Goal: Information Seeking & Learning: Learn about a topic

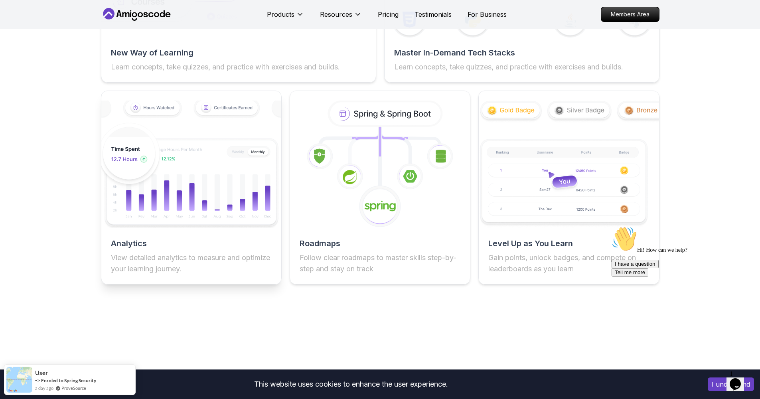
scroll to position [737, 0]
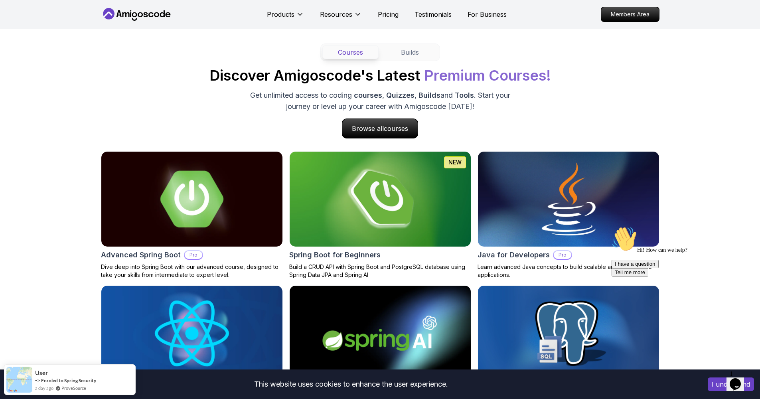
click at [171, 219] on img at bounding box center [192, 199] width 190 height 100
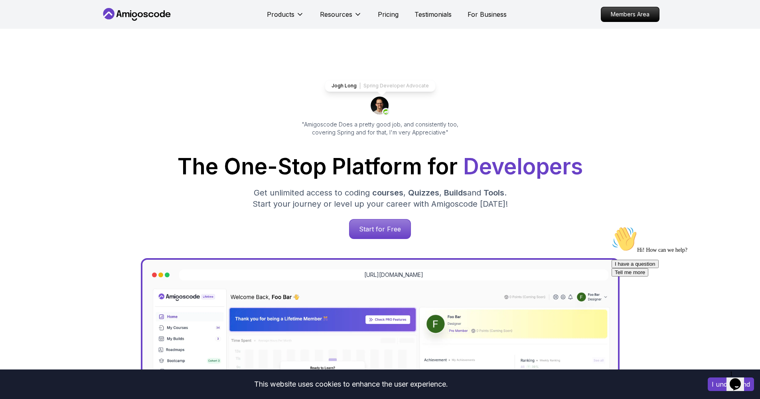
scroll to position [737, 0]
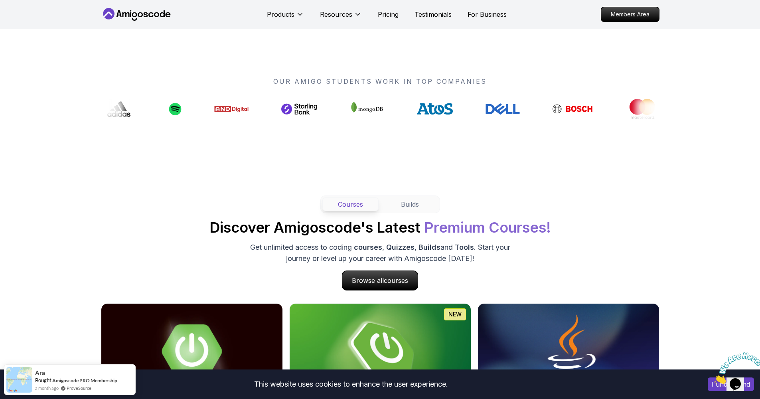
scroll to position [751, 0]
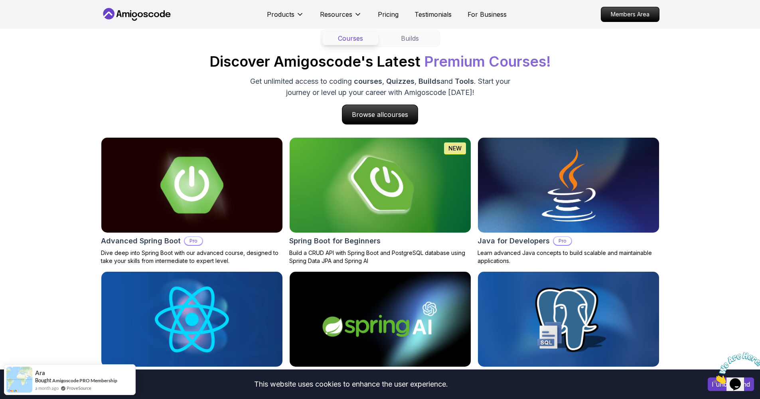
click at [169, 201] on img at bounding box center [192, 185] width 190 height 100
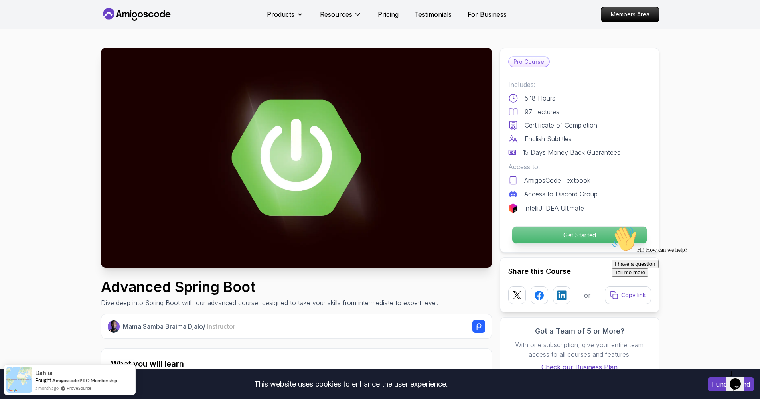
click at [565, 236] on p "Get Started" at bounding box center [579, 235] width 135 height 17
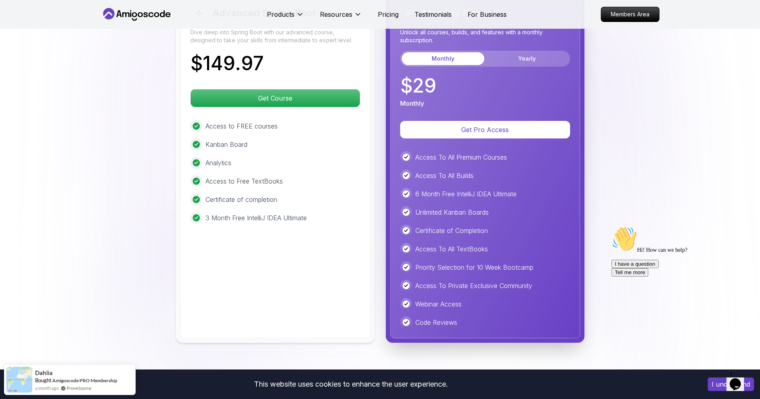
scroll to position [1771, 0]
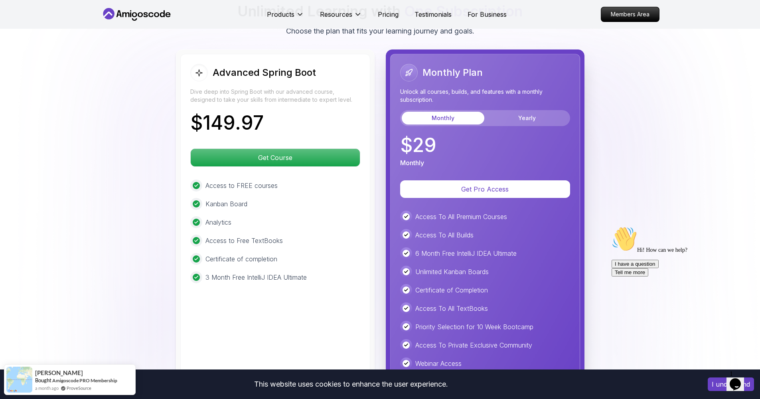
click at [499, 134] on body "This website uses cookies to enhance the user experience. I understand Products…" at bounding box center [380, 27] width 760 height 3596
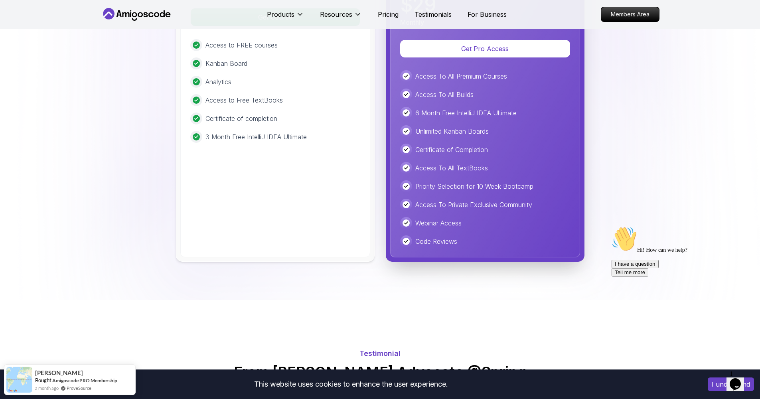
scroll to position [2215, 0]
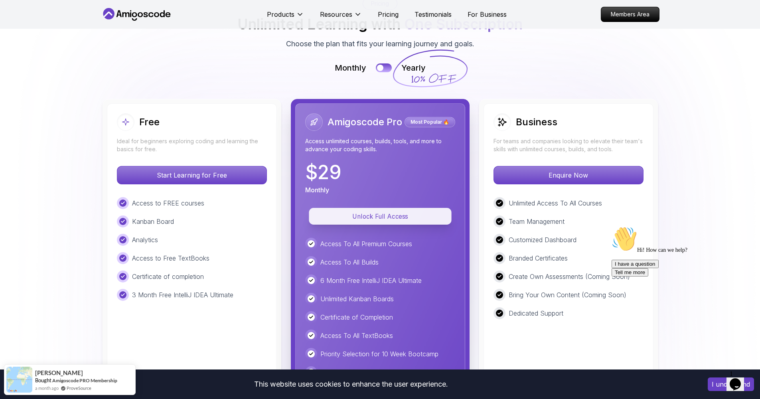
scroll to position [1784, 0]
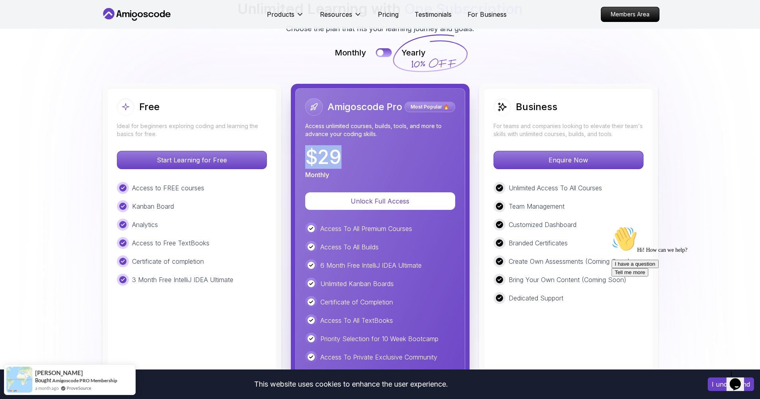
drag, startPoint x: 323, startPoint y: 158, endPoint x: 292, endPoint y: 157, distance: 31.5
click at [292, 157] on div "Amigoscode Pro Most Popular 🔥 Access unlimited courses, builds, tools, and more…" at bounding box center [380, 276] width 179 height 385
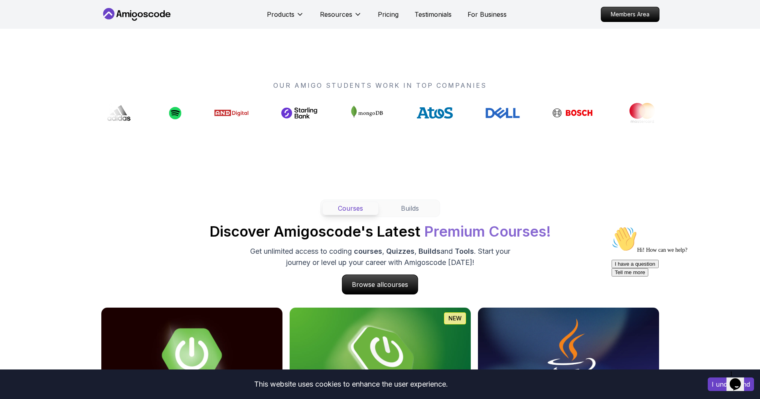
scroll to position [652, 0]
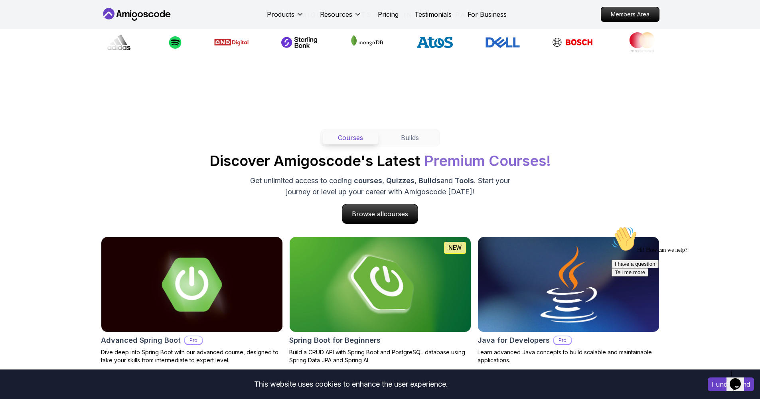
click at [545, 298] on img at bounding box center [568, 285] width 190 height 100
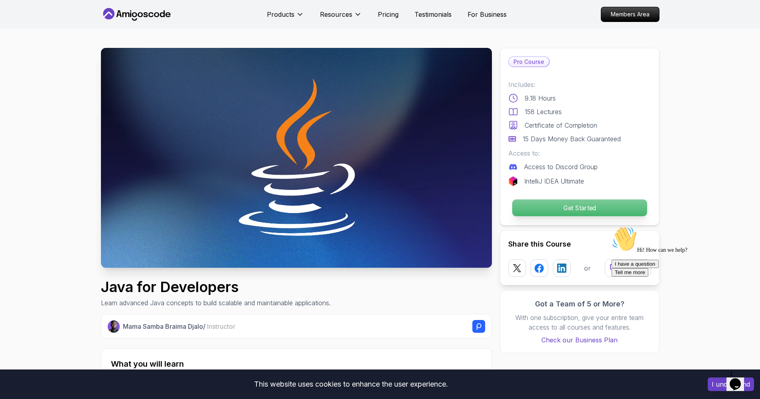
click at [562, 212] on p "Get Started" at bounding box center [579, 207] width 135 height 17
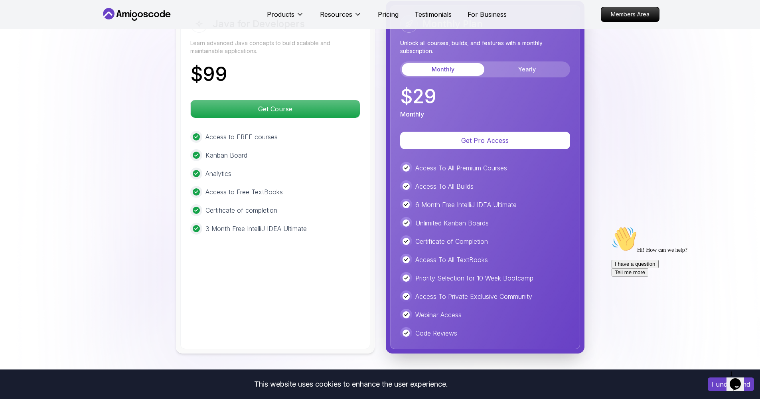
scroll to position [1831, 0]
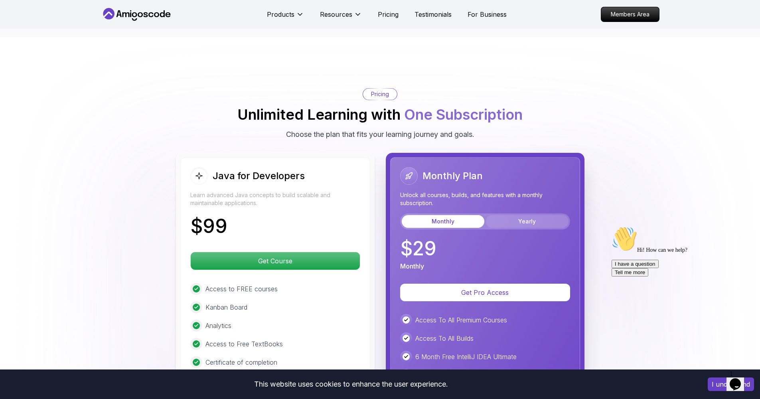
click at [519, 215] on button "Yearly" at bounding box center [527, 221] width 83 height 13
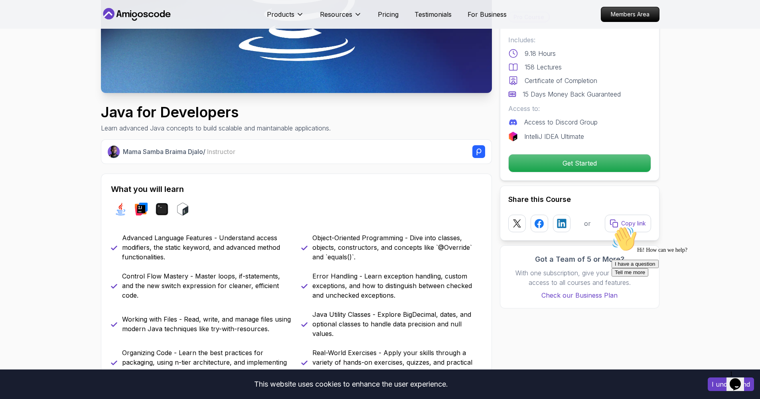
scroll to position [0, 0]
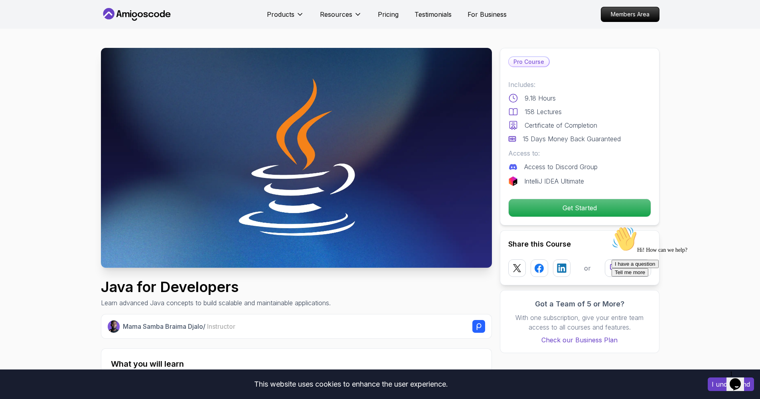
click at [154, 10] on icon at bounding box center [137, 14] width 72 height 13
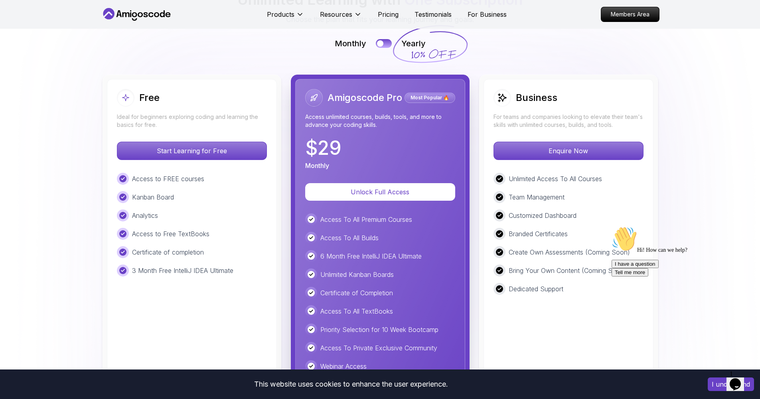
scroll to position [2032, 0]
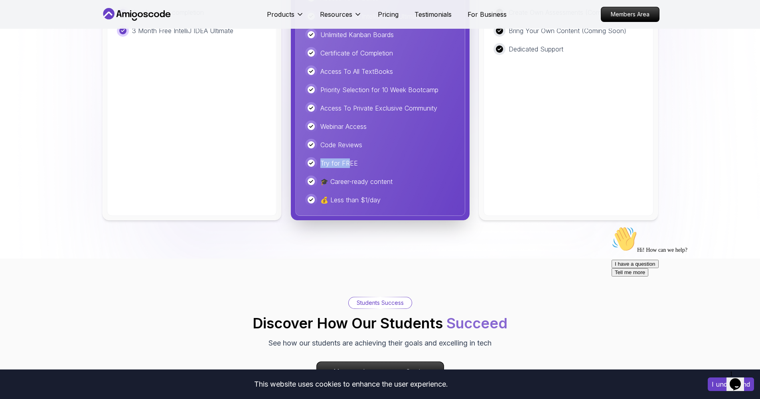
drag, startPoint x: 350, startPoint y: 163, endPoint x: 316, endPoint y: 163, distance: 33.5
click at [316, 163] on div "Try for FREE" at bounding box center [380, 163] width 150 height 12
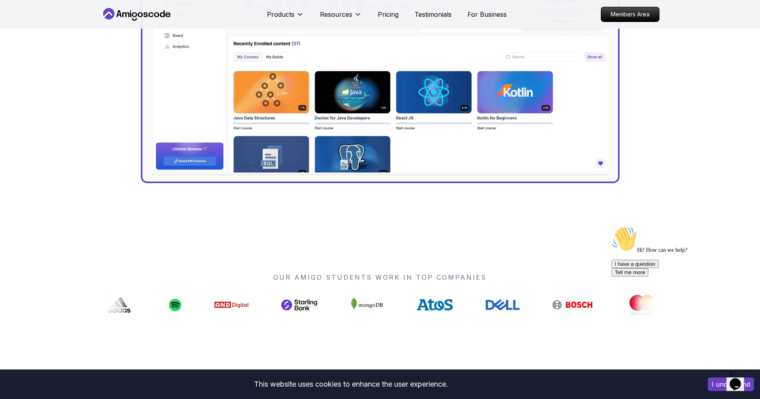
scroll to position [0, 0]
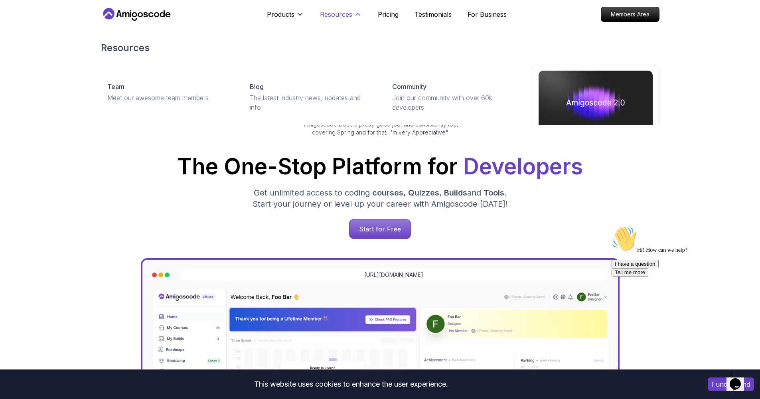
click at [339, 17] on p "Resources" at bounding box center [336, 15] width 32 height 10
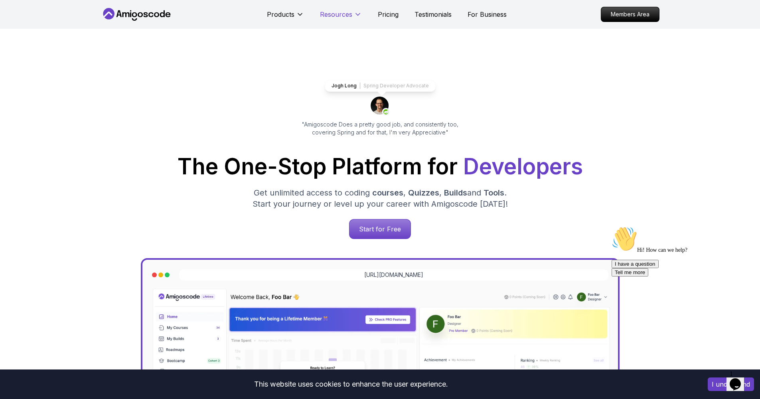
click at [339, 17] on p "Resources" at bounding box center [336, 15] width 32 height 10
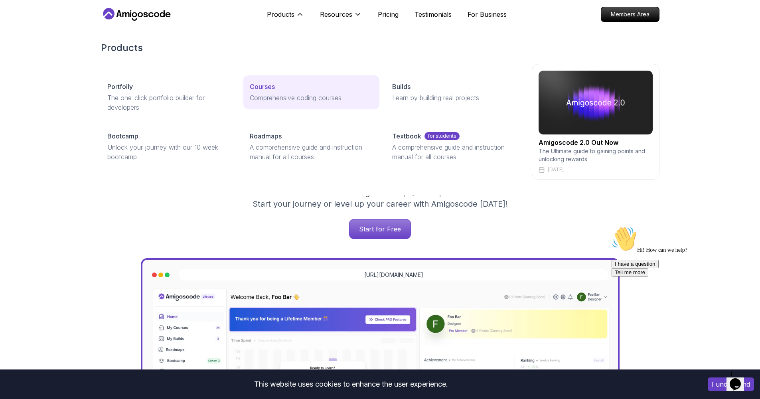
click at [275, 85] on p "Courses" at bounding box center [262, 87] width 25 height 10
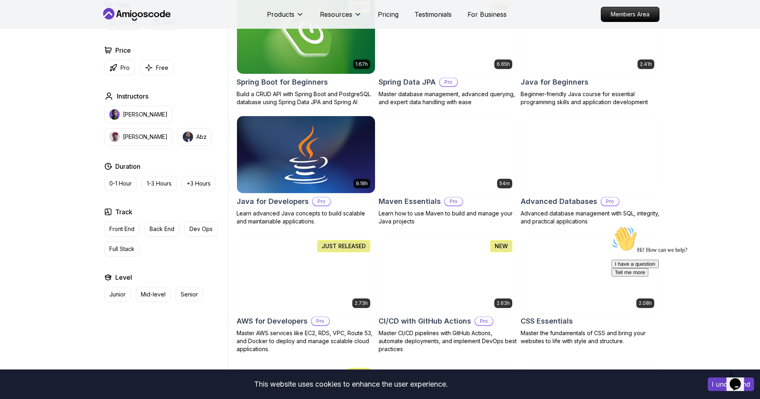
scroll to position [384, 0]
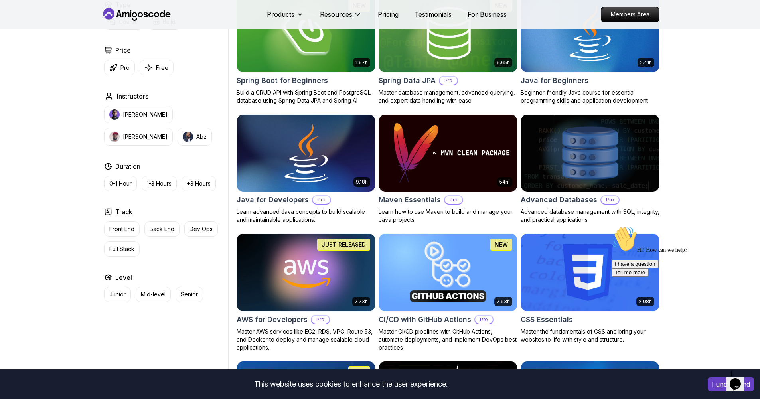
click at [325, 160] on img at bounding box center [305, 153] width 145 height 81
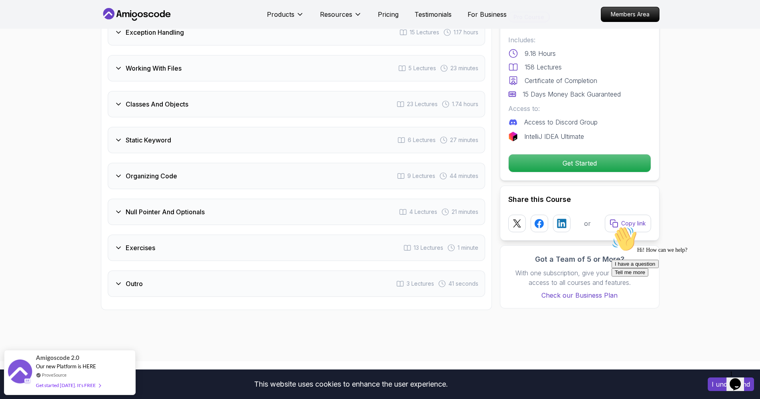
scroll to position [1509, 0]
click at [124, 241] on div "Exercises" at bounding box center [135, 246] width 41 height 10
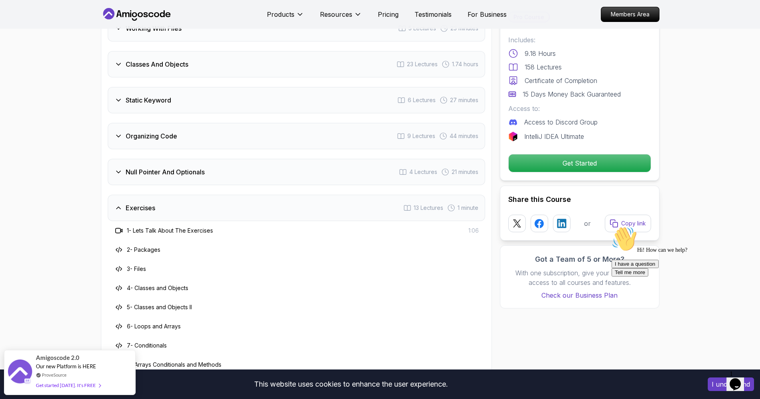
click at [119, 204] on icon at bounding box center [119, 208] width 8 height 8
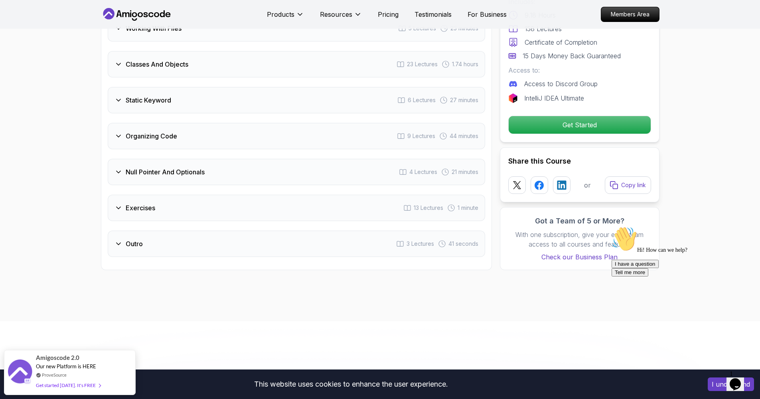
click at [119, 167] on div "Null Pointer And Optionals" at bounding box center [160, 172] width 90 height 10
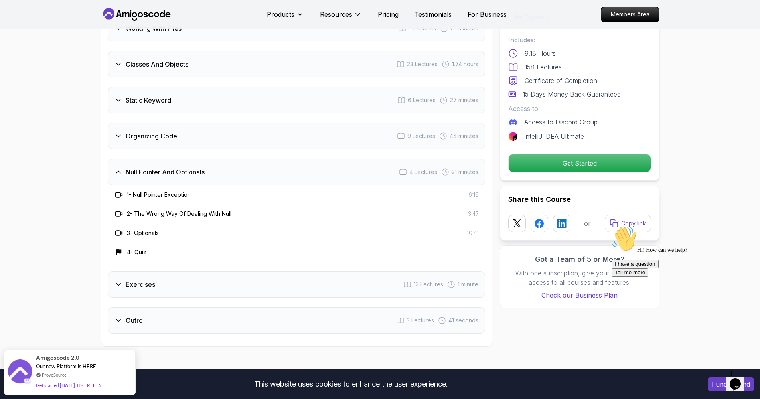
click at [119, 167] on div "Null Pointer And Optionals" at bounding box center [160, 172] width 90 height 10
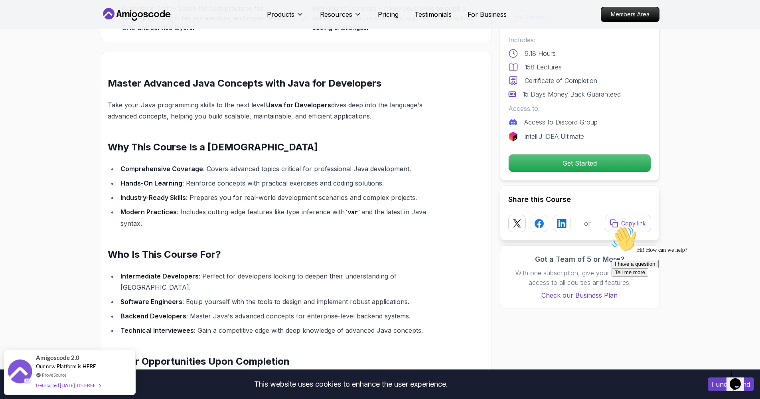
scroll to position [0, 0]
